Goal: Information Seeking & Learning: Learn about a topic

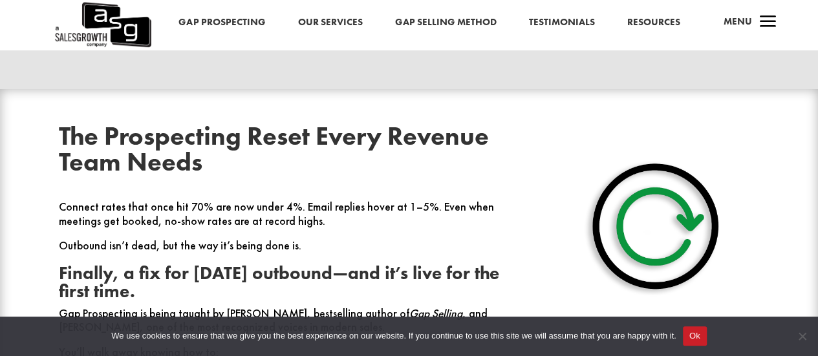
scroll to position [453, 0]
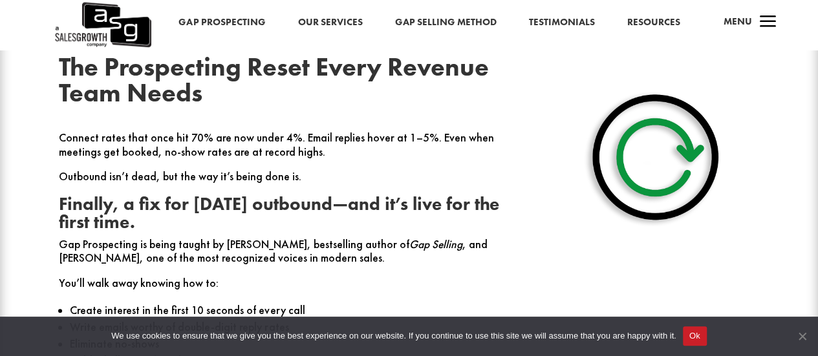
click at [802, 337] on span "Cookie Notice" at bounding box center [801, 336] width 13 height 13
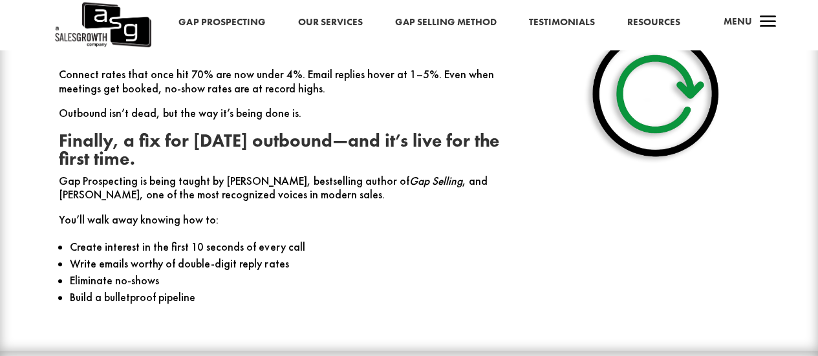
drag, startPoint x: 448, startPoint y: 144, endPoint x: 444, endPoint y: 169, distance: 24.9
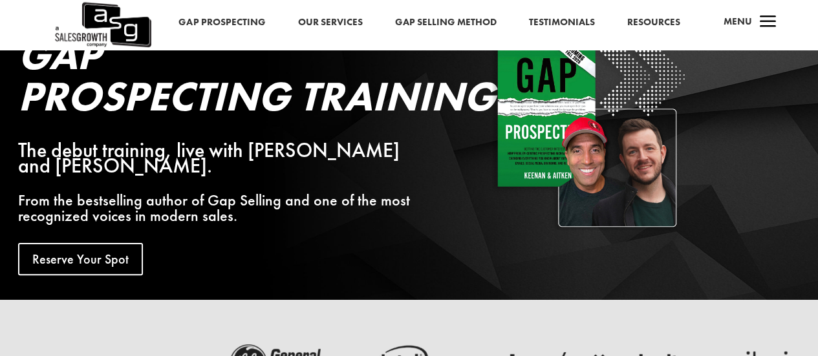
scroll to position [0, 0]
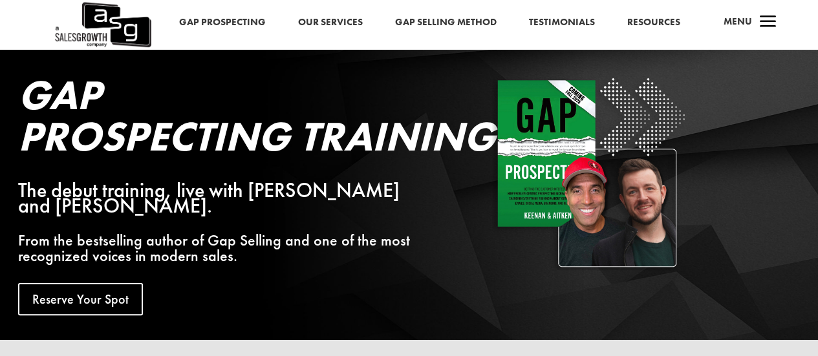
click at [242, 17] on link "Gap Prospecting" at bounding box center [222, 22] width 87 height 17
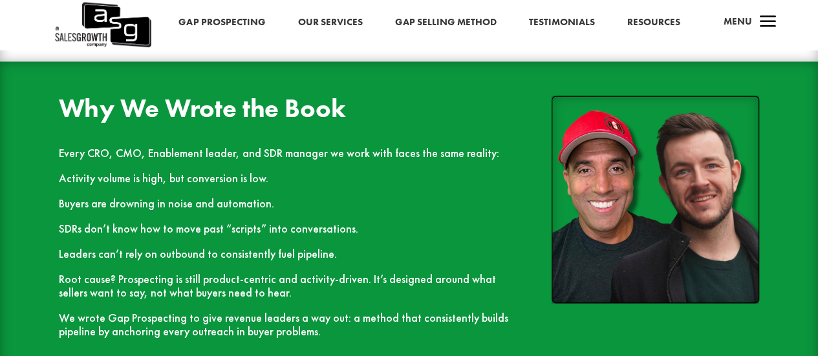
scroll to position [1035, 0]
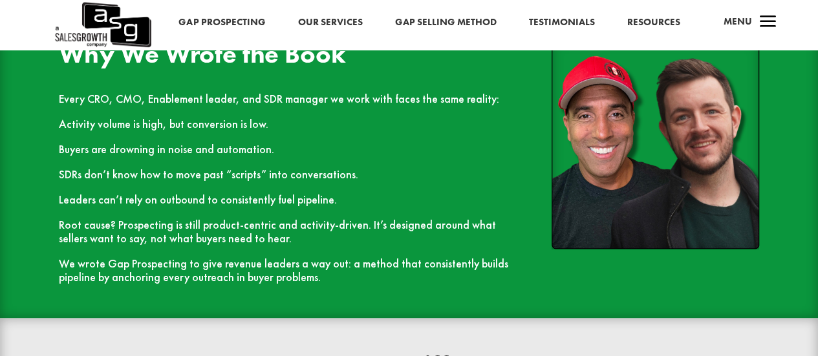
drag, startPoint x: 432, startPoint y: 155, endPoint x: 430, endPoint y: 175, distance: 20.1
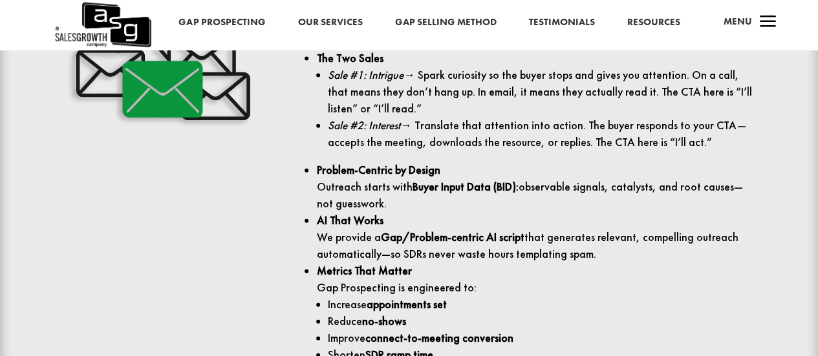
scroll to position [1451, 0]
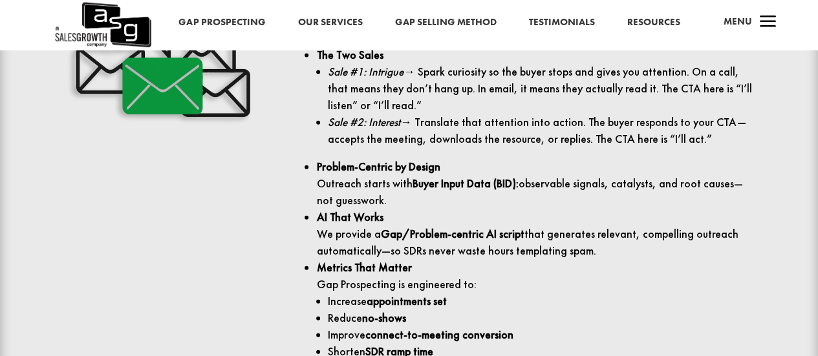
drag, startPoint x: 435, startPoint y: 165, endPoint x: 437, endPoint y: 188, distance: 22.8
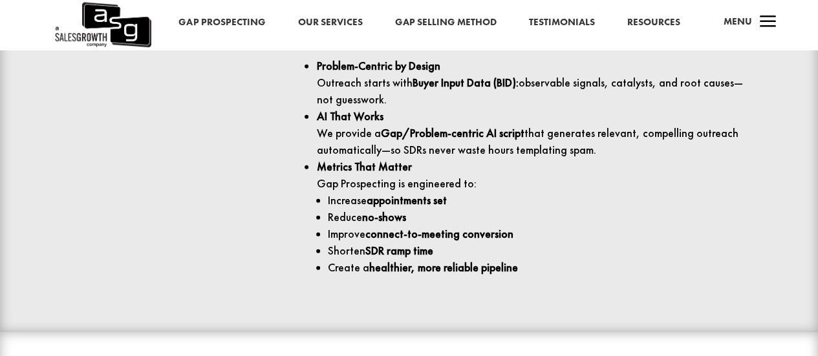
drag, startPoint x: 456, startPoint y: 163, endPoint x: 456, endPoint y: 190, distance: 27.2
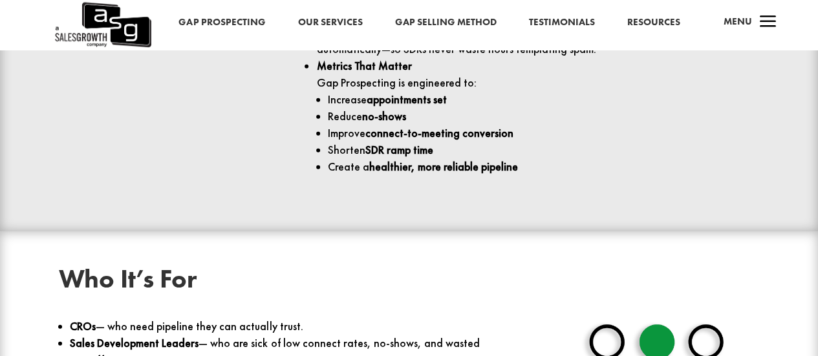
drag, startPoint x: 563, startPoint y: 193, endPoint x: 564, endPoint y: 215, distance: 22.7
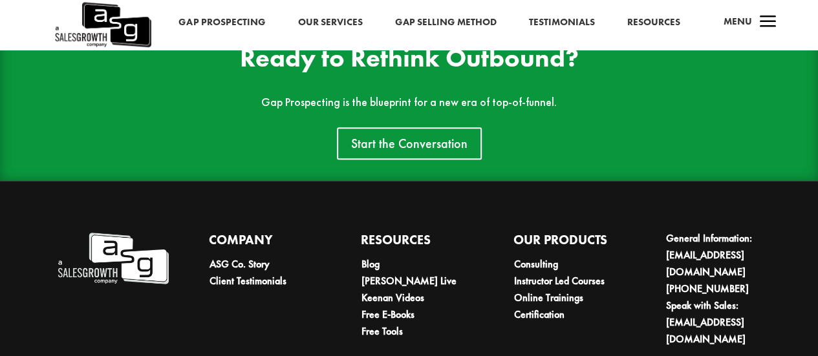
scroll to position [2625, 0]
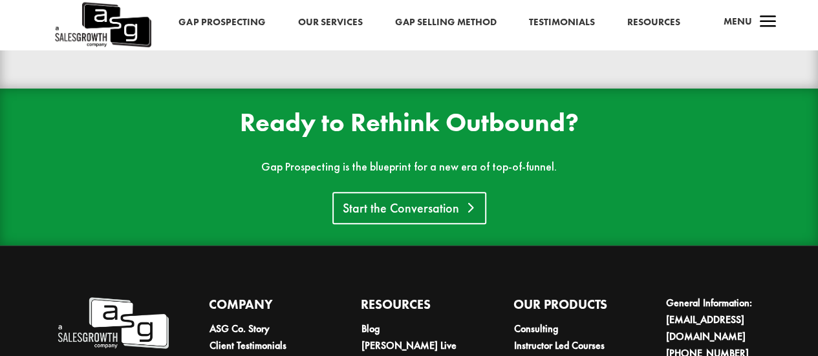
click at [458, 211] on link "Start the Conversation" at bounding box center [409, 208] width 154 height 32
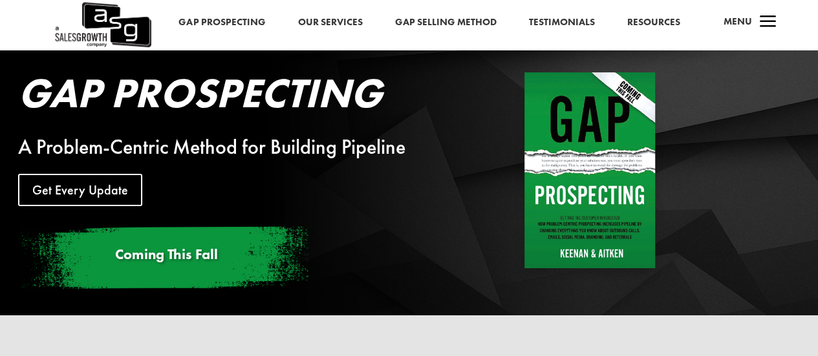
scroll to position [0, 0]
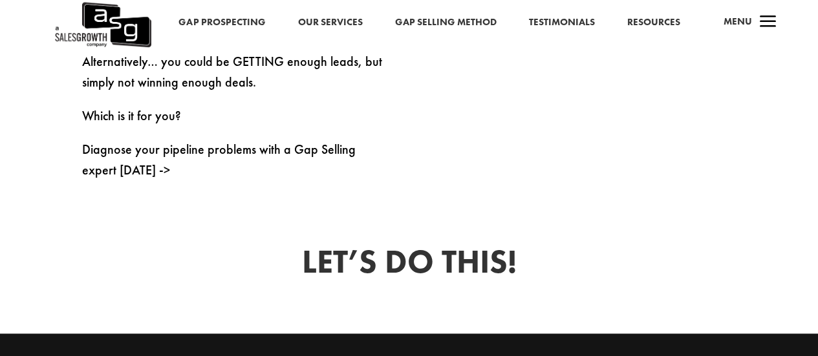
scroll to position [711, 0]
